Goal: Book appointment/travel/reservation

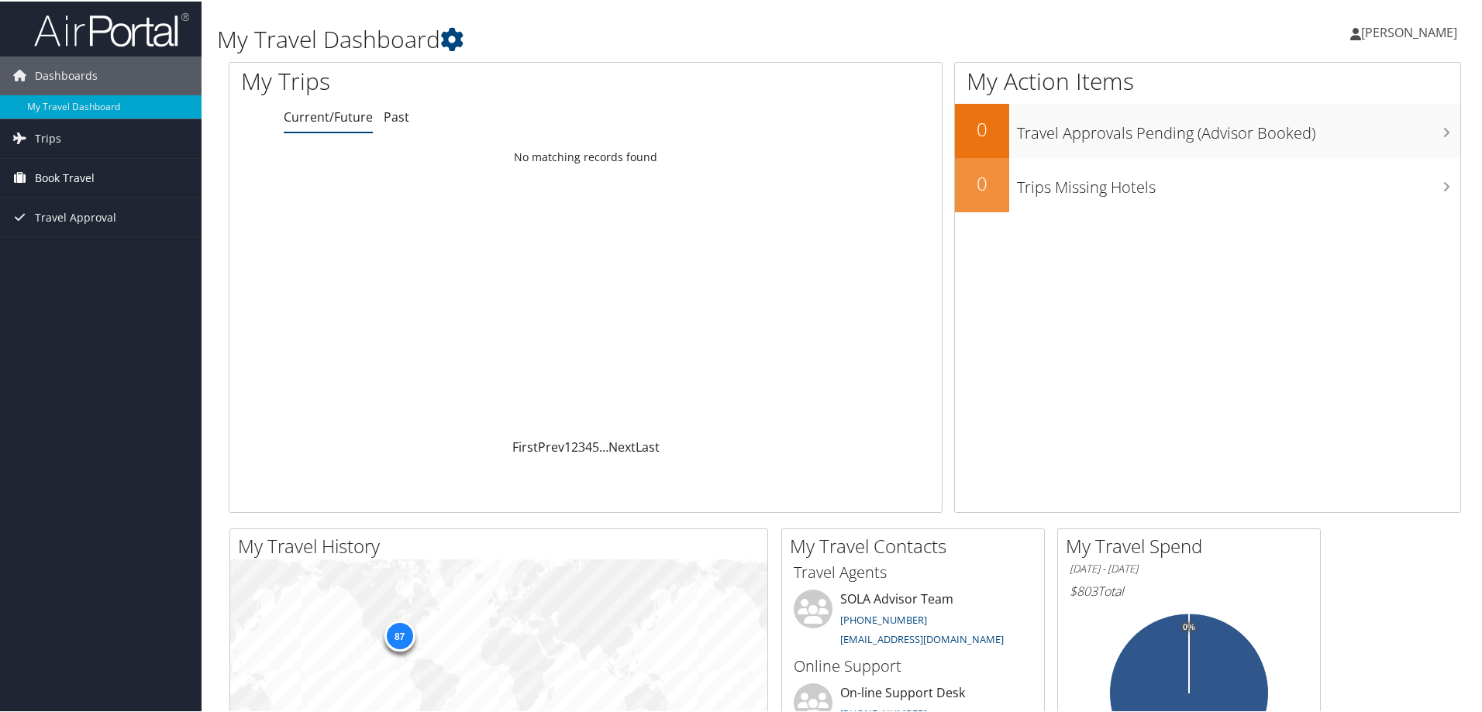
click at [66, 173] on span "Book Travel" at bounding box center [65, 176] width 60 height 39
click at [68, 233] on link "Book/Manage Online Trips" at bounding box center [100, 230] width 201 height 23
